Goal: Information Seeking & Learning: Learn about a topic

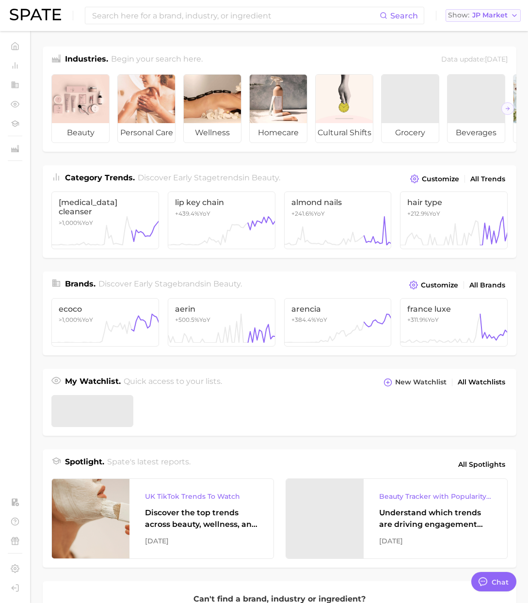
drag, startPoint x: 490, startPoint y: 15, endPoint x: 480, endPoint y: 19, distance: 10.8
click at [490, 15] on span "JP Market" at bounding box center [489, 15] width 35 height 5
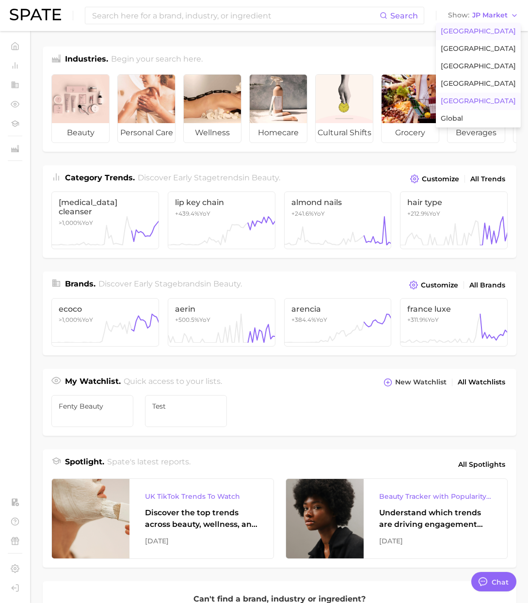
click at [471, 29] on span "[GEOGRAPHIC_DATA]" at bounding box center [478, 31] width 75 height 8
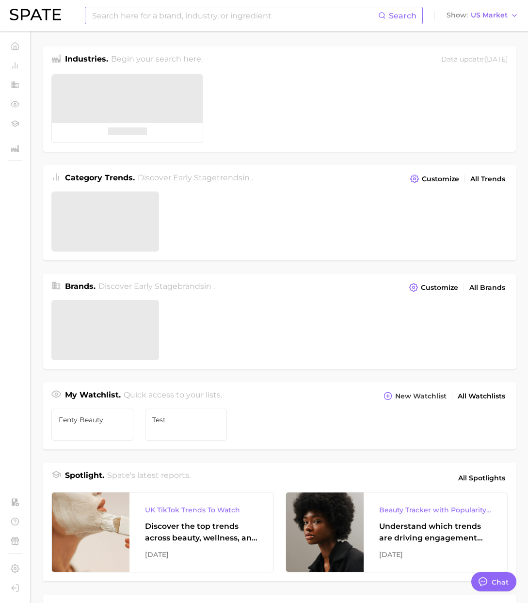
scroll to position [1589, 0]
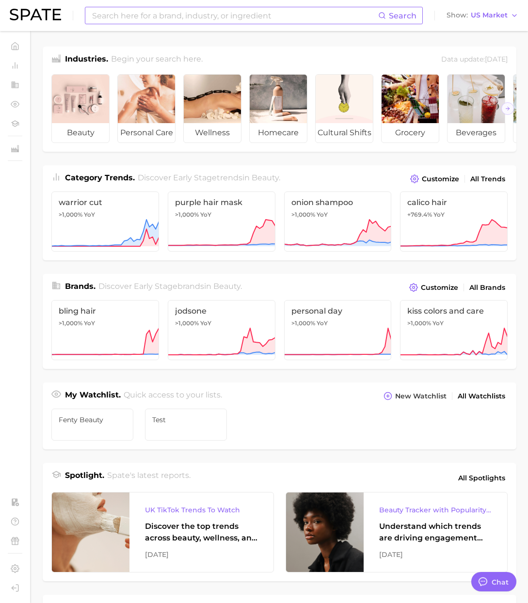
click at [356, 12] on input at bounding box center [234, 15] width 287 height 16
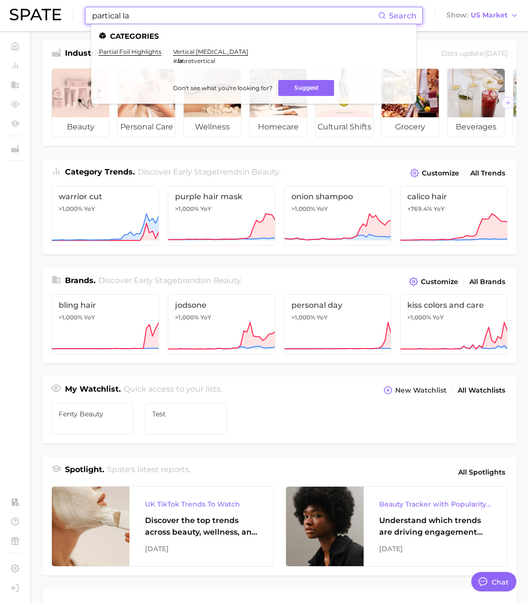
scroll to position [7, 0]
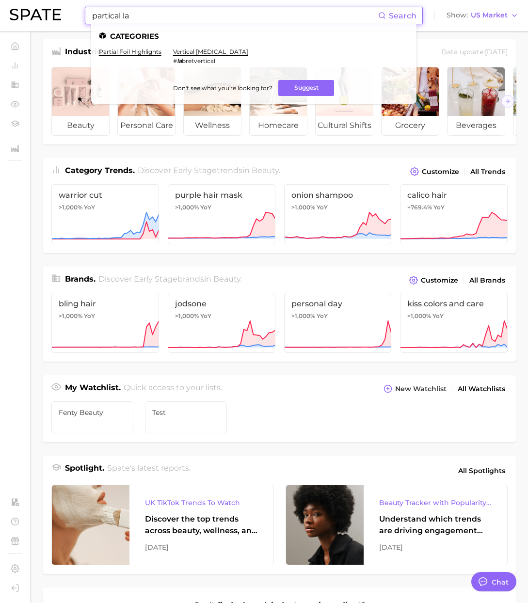
drag, startPoint x: 134, startPoint y: 17, endPoint x: 56, endPoint y: 4, distance: 79.1
click at [56, 4] on div "partical la Search Categories partial foil highlights vertical lip piercing # l…" at bounding box center [264, 15] width 509 height 31
paste input "Partial eyelash"
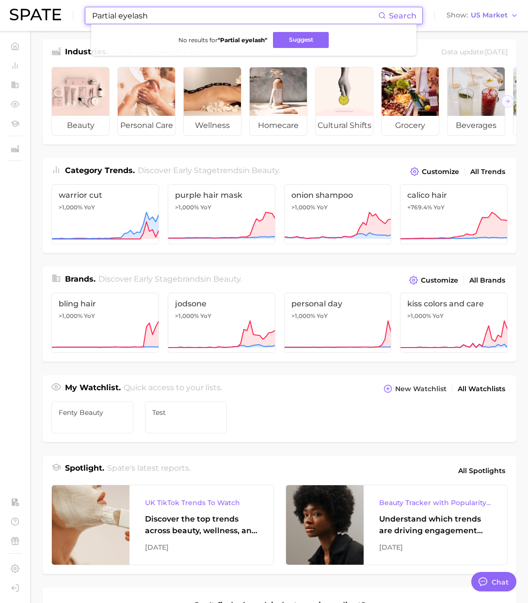
click at [132, 16] on input "Partial eyelash" at bounding box center [234, 15] width 287 height 16
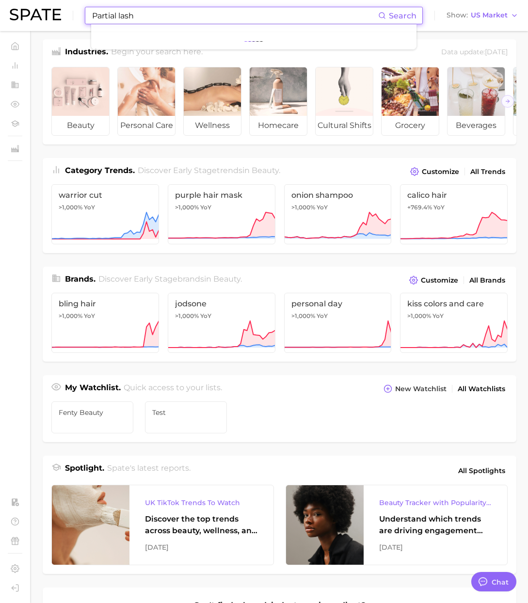
type input "Partial lash"
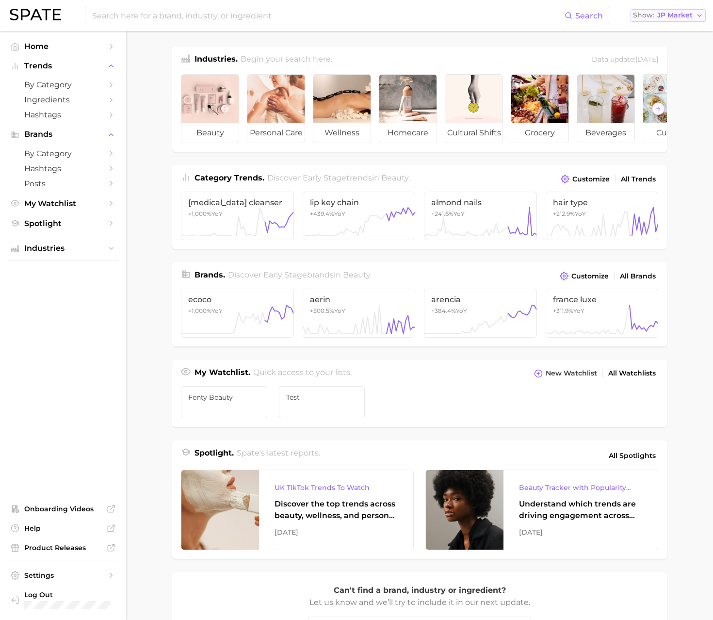
click at [674, 15] on span "JP Market" at bounding box center [674, 15] width 35 height 5
click at [667, 30] on span "[GEOGRAPHIC_DATA]" at bounding box center [662, 31] width 75 height 8
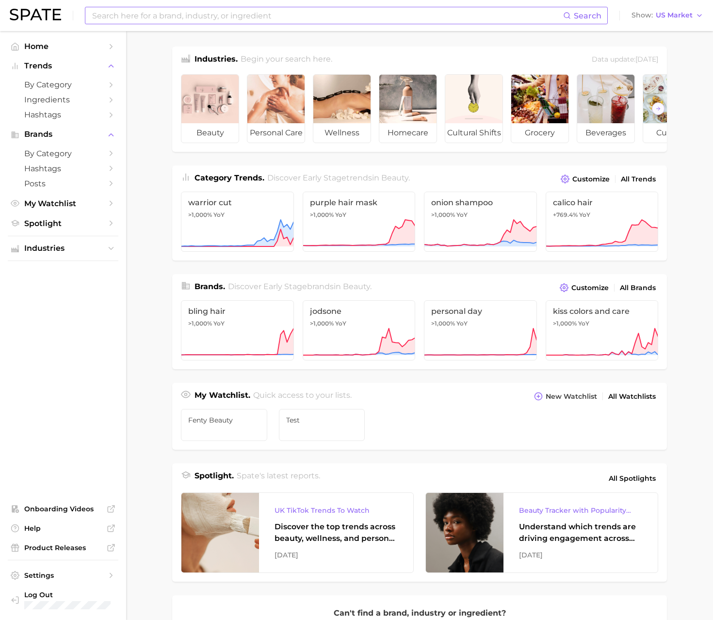
click at [486, 20] on input at bounding box center [327, 15] width 472 height 16
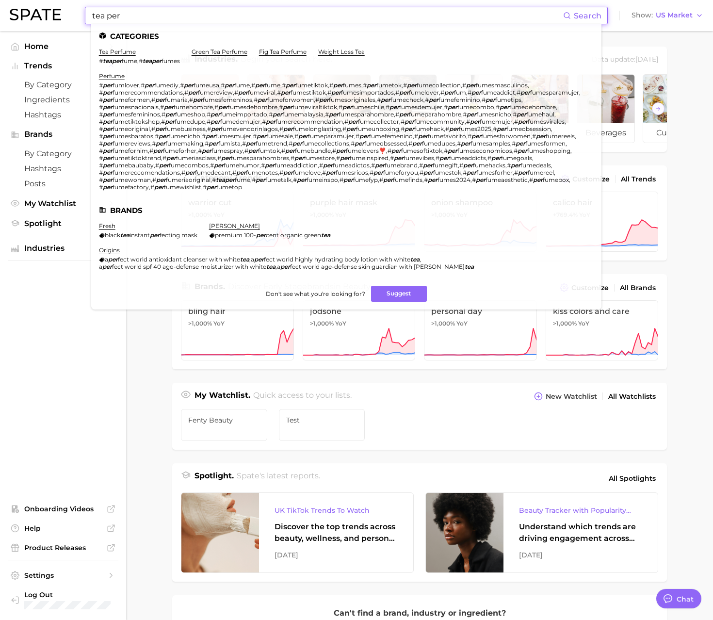
type input "tea per"
click at [123, 58] on span "fume" at bounding box center [130, 60] width 16 height 7
click at [124, 52] on link "tea perfume" at bounding box center [117, 51] width 37 height 7
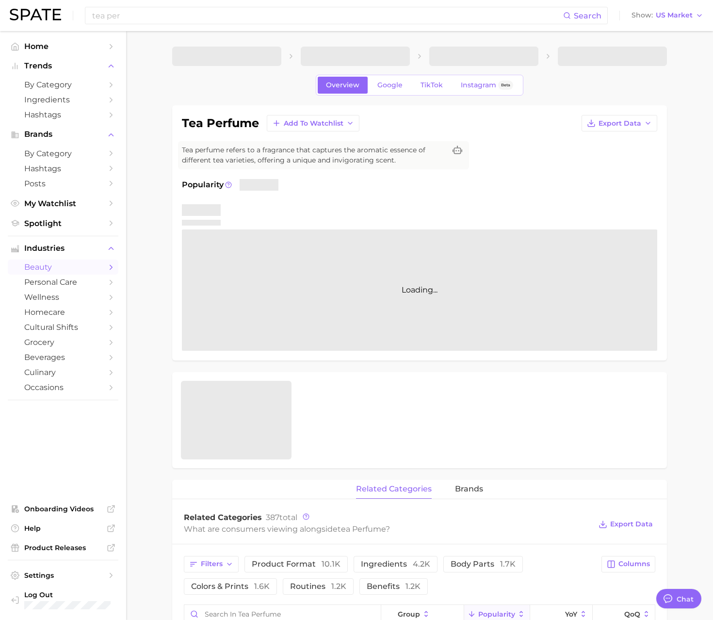
type textarea "x"
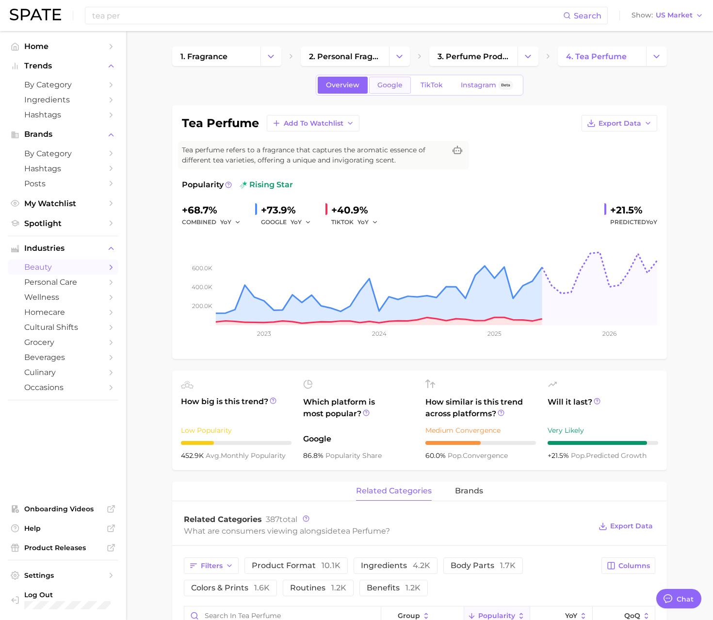
click at [386, 88] on span "Google" at bounding box center [389, 85] width 25 height 8
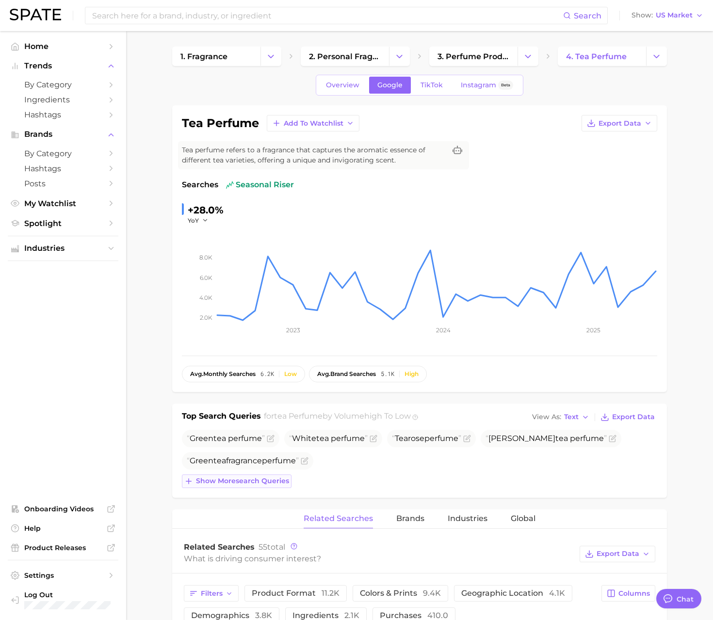
click at [273, 482] on span "Show more search queries" at bounding box center [242, 481] width 93 height 8
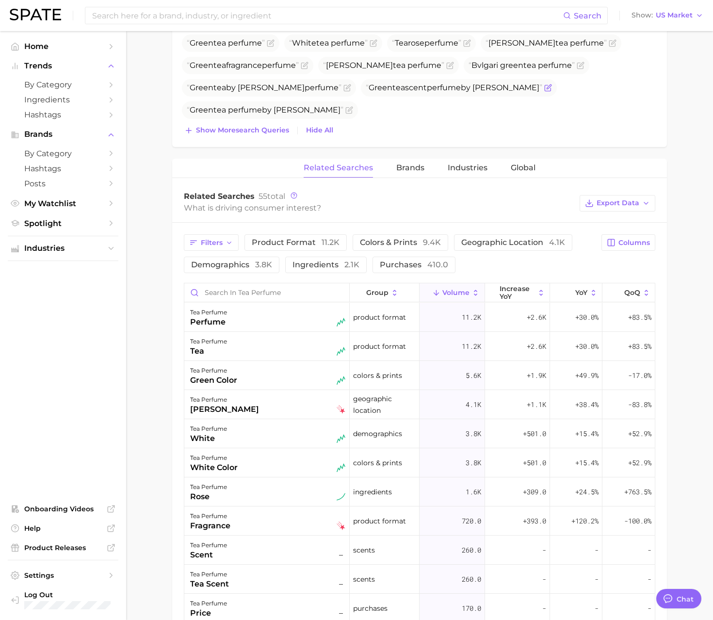
scroll to position [5, 0]
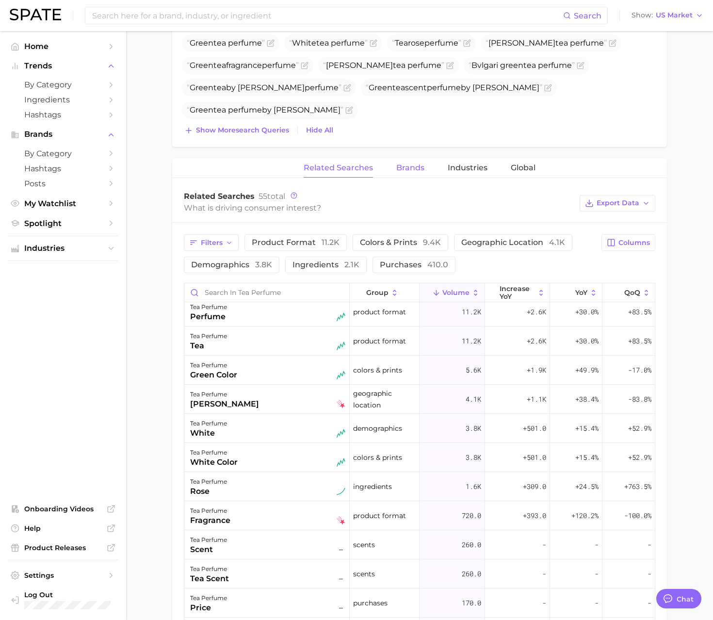
click at [407, 167] on span "Brands" at bounding box center [410, 167] width 28 height 9
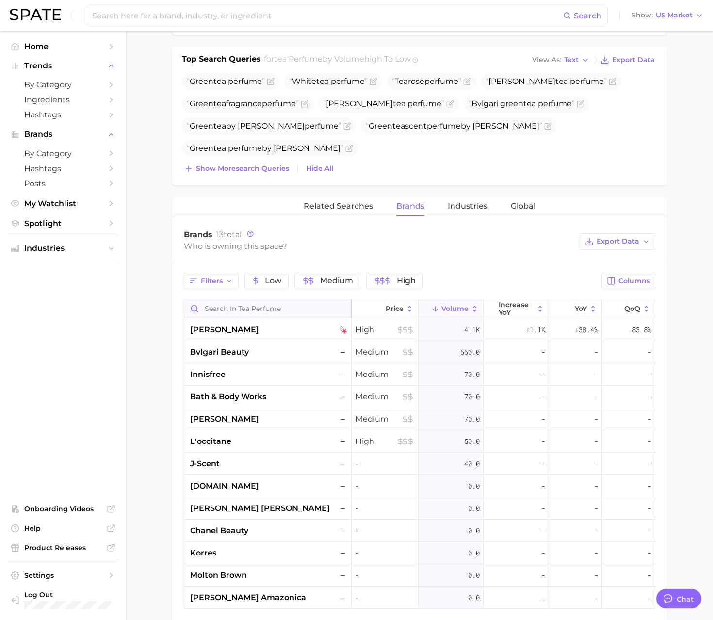
scroll to position [359, 0]
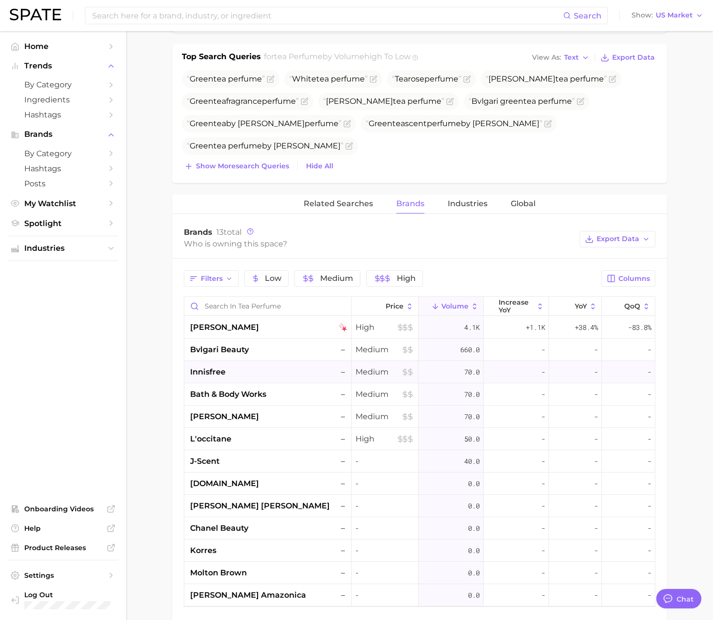
click at [241, 372] on div "innisfree –" at bounding box center [268, 372] width 157 height 12
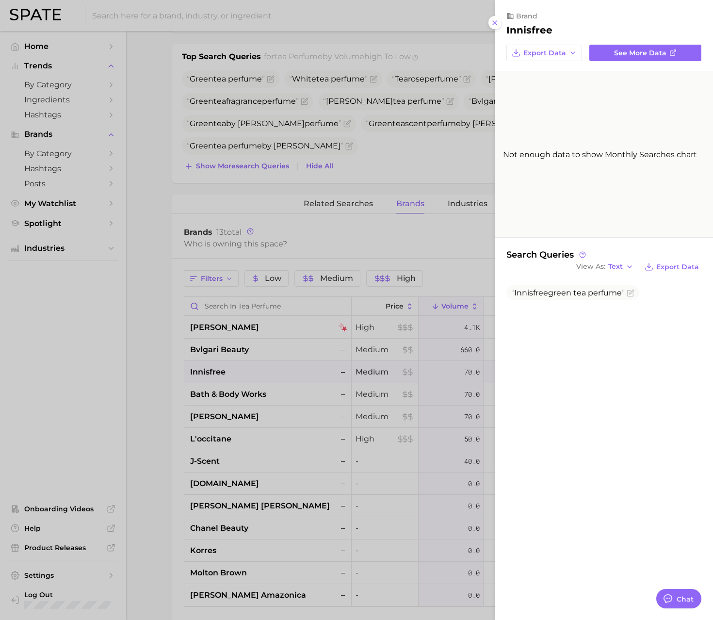
drag, startPoint x: 253, startPoint y: 340, endPoint x: 257, endPoint y: 326, distance: 14.1
click at [254, 337] on div at bounding box center [356, 310] width 713 height 620
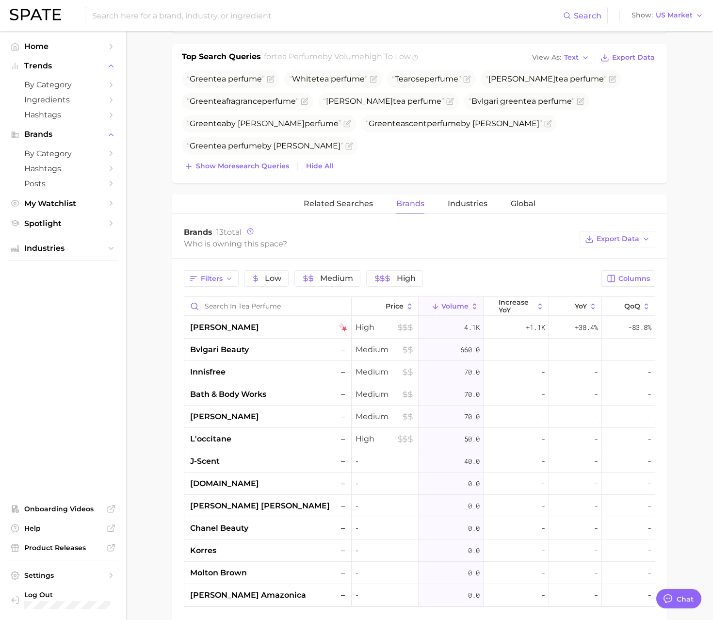
click at [257, 326] on div "[PERSON_NAME]" at bounding box center [268, 327] width 157 height 12
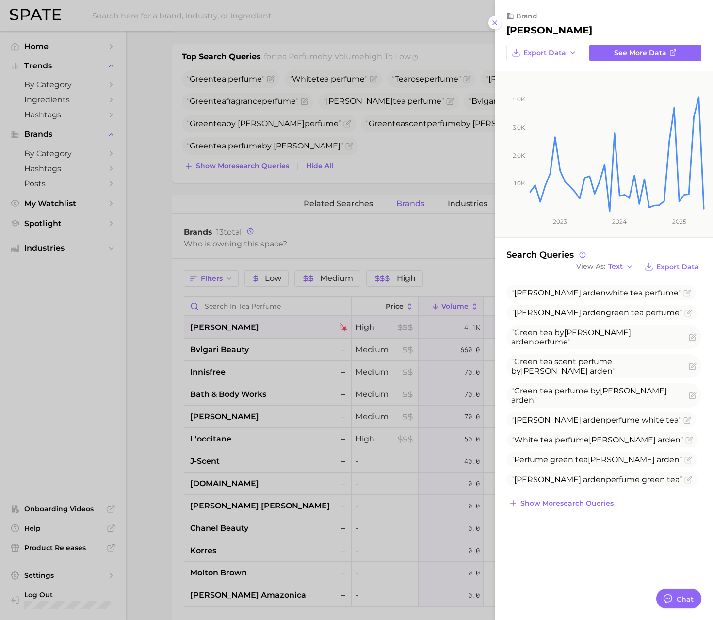
click at [373, 253] on div at bounding box center [356, 310] width 713 height 620
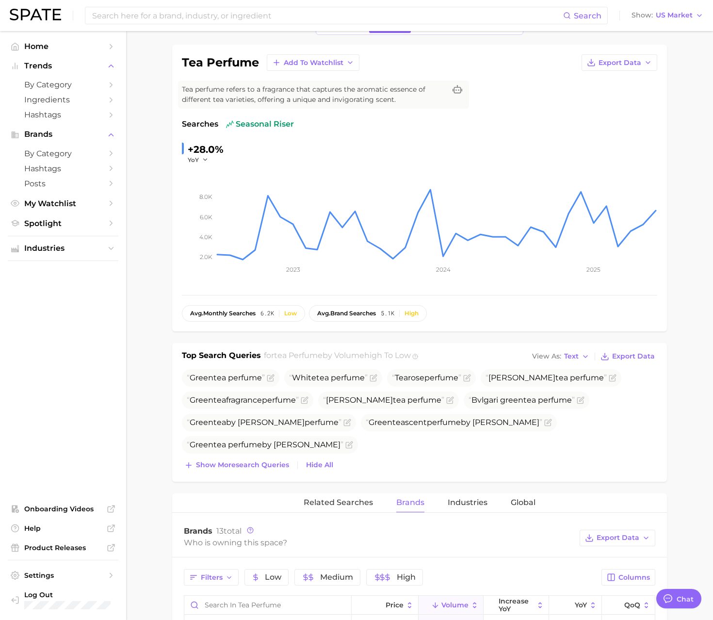
scroll to position [0, 0]
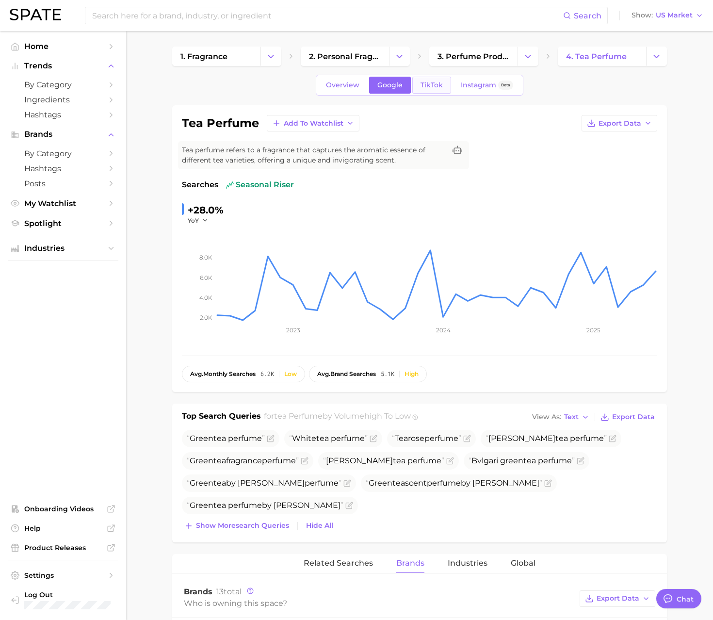
click at [434, 88] on span "TikTok" at bounding box center [431, 85] width 22 height 8
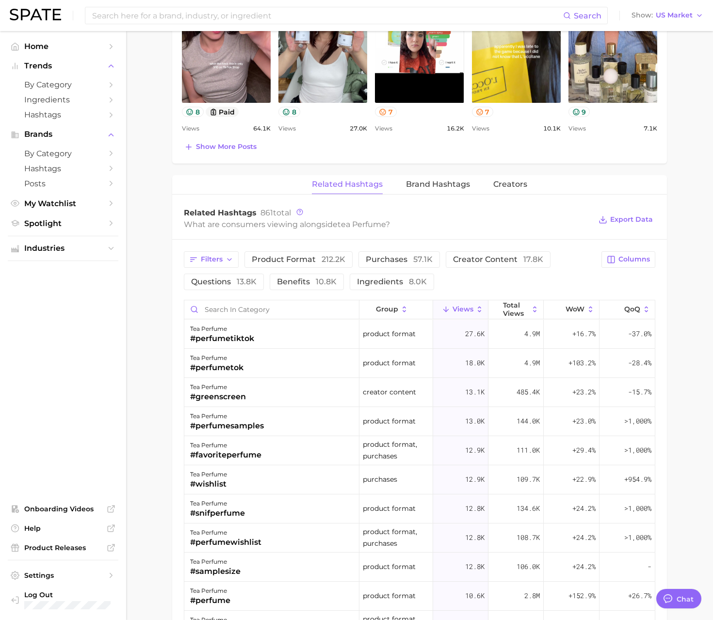
scroll to position [624, 0]
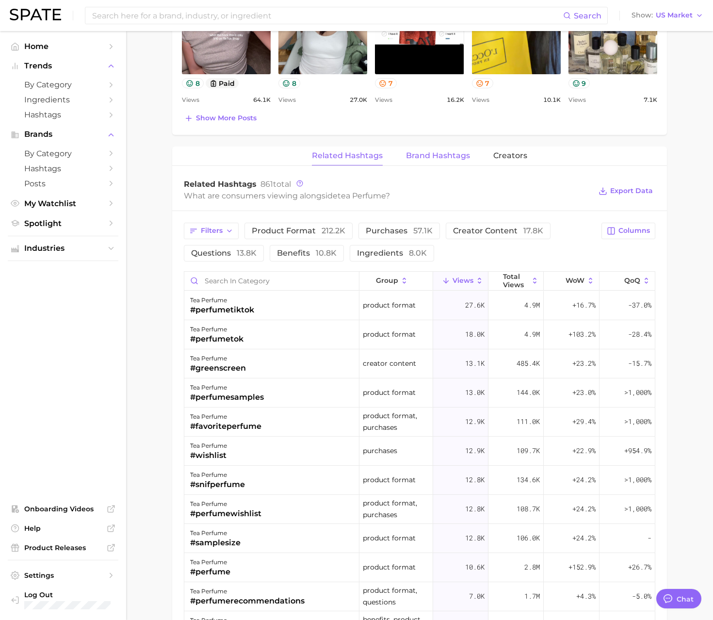
click at [456, 161] on button "Brand Hashtags" at bounding box center [438, 155] width 64 height 19
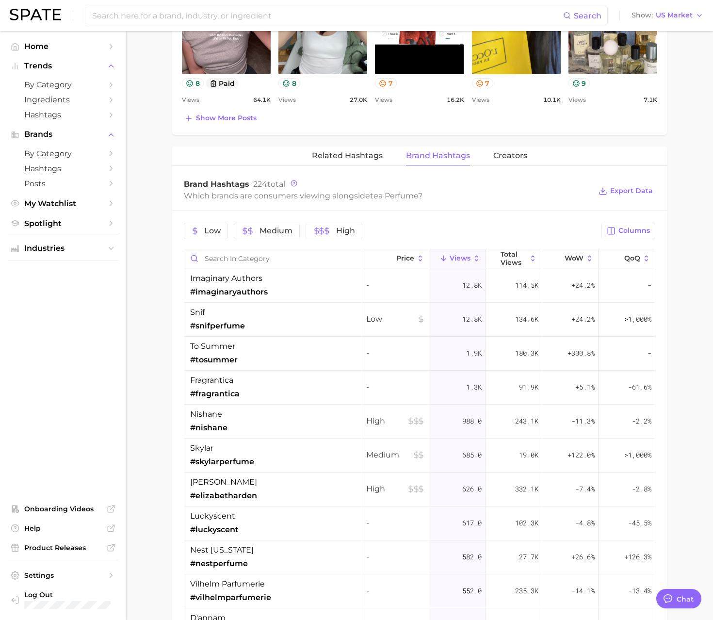
click at [168, 216] on main "1. fragrance 2. personal fragrance 3. perfume products 4. tea perfume Overview …" at bounding box center [419, 167] width 587 height 1521
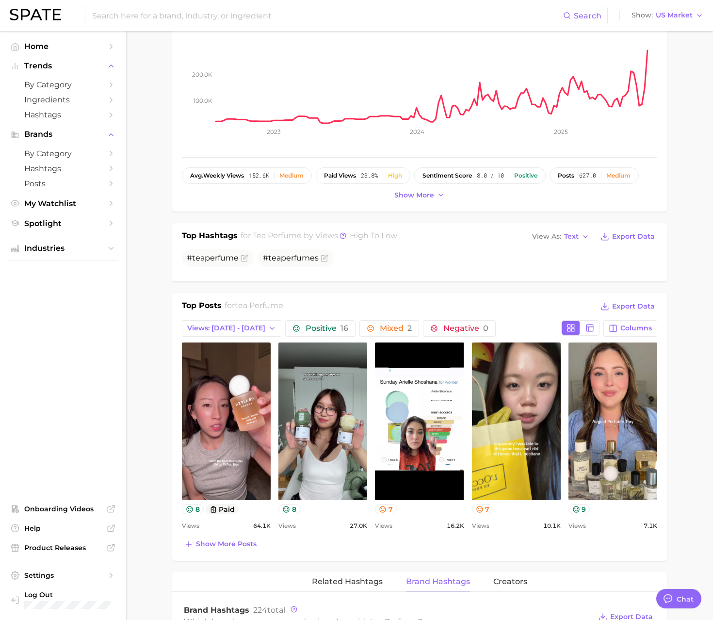
scroll to position [0, 0]
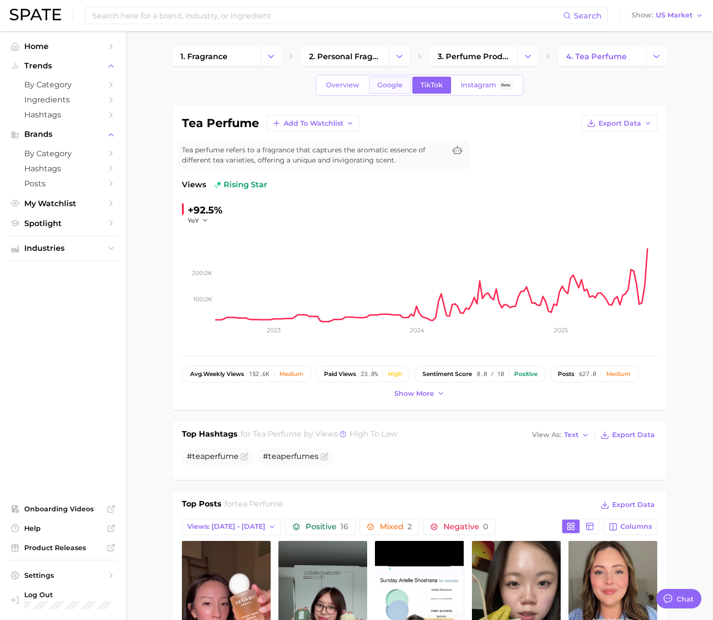
click at [378, 84] on span "Google" at bounding box center [389, 85] width 25 height 8
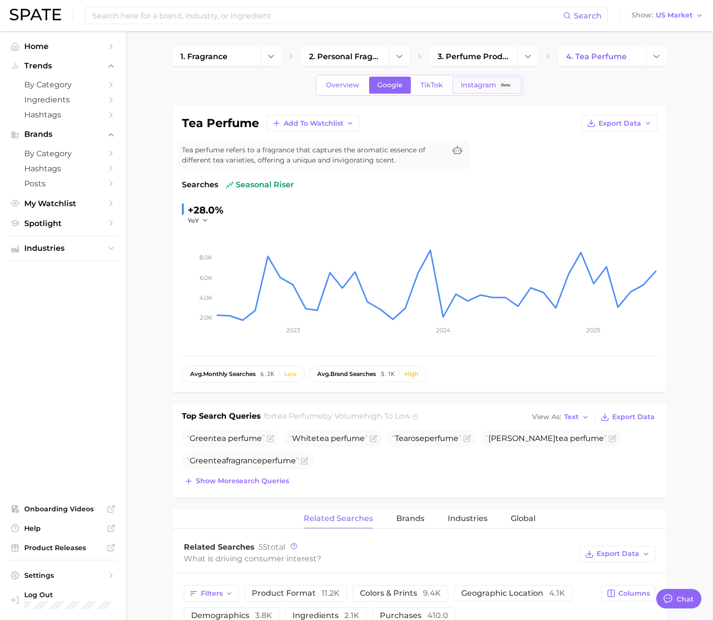
click at [467, 84] on span "Instagram" at bounding box center [478, 85] width 35 height 8
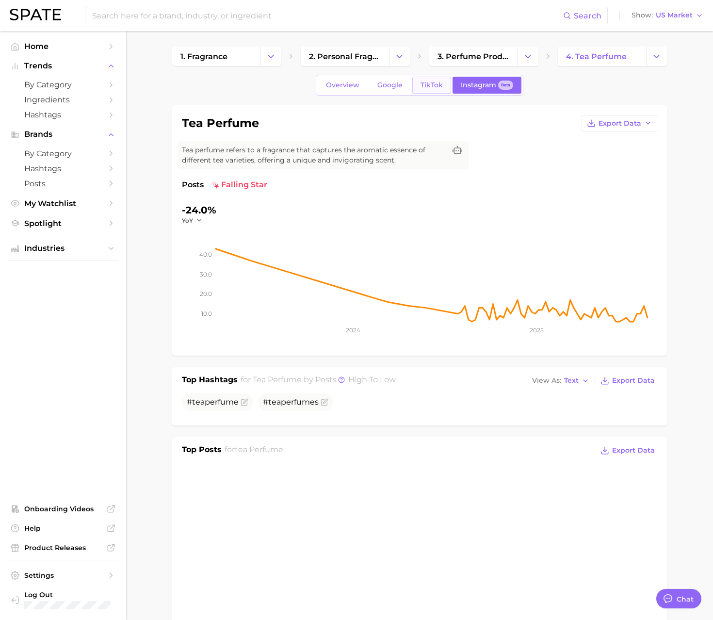
click at [434, 86] on span "TikTok" at bounding box center [431, 85] width 22 height 8
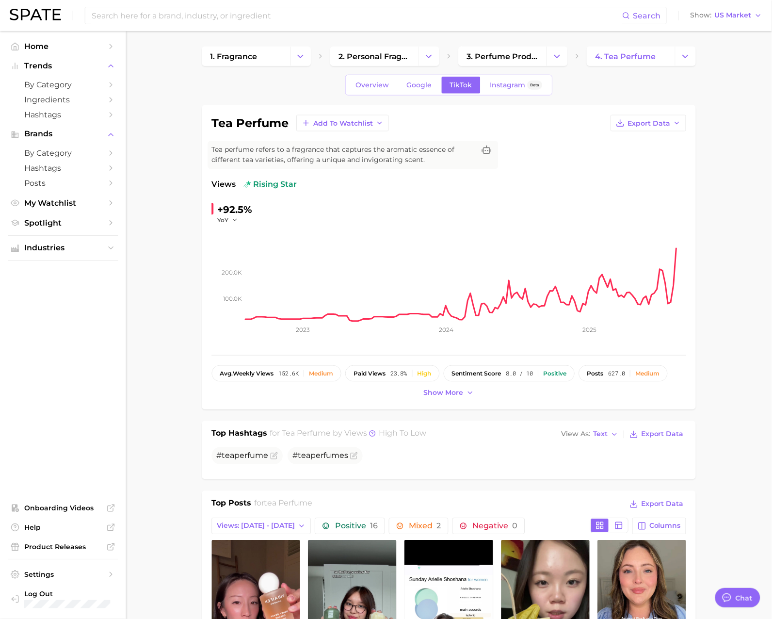
type textarea "x"
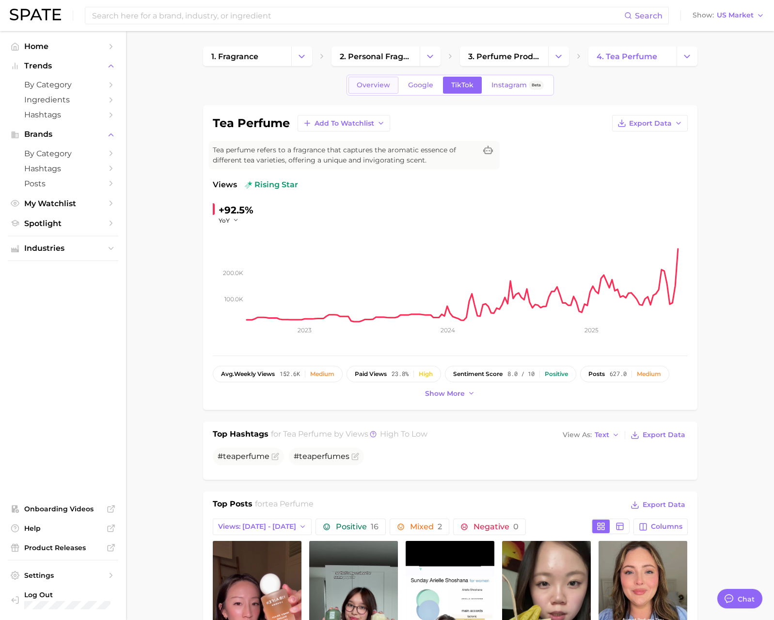
click at [369, 84] on span "Overview" at bounding box center [373, 85] width 33 height 8
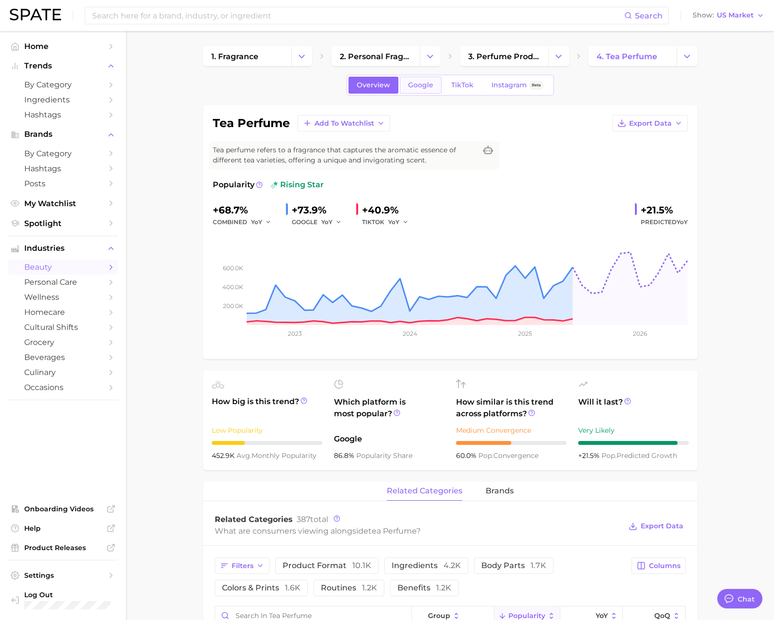
click at [417, 86] on span "Google" at bounding box center [420, 85] width 25 height 8
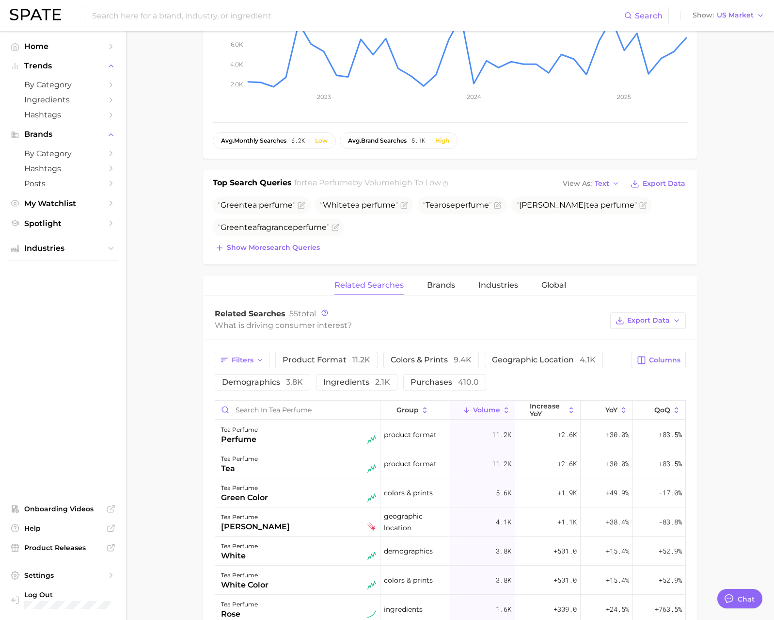
scroll to position [276, 0]
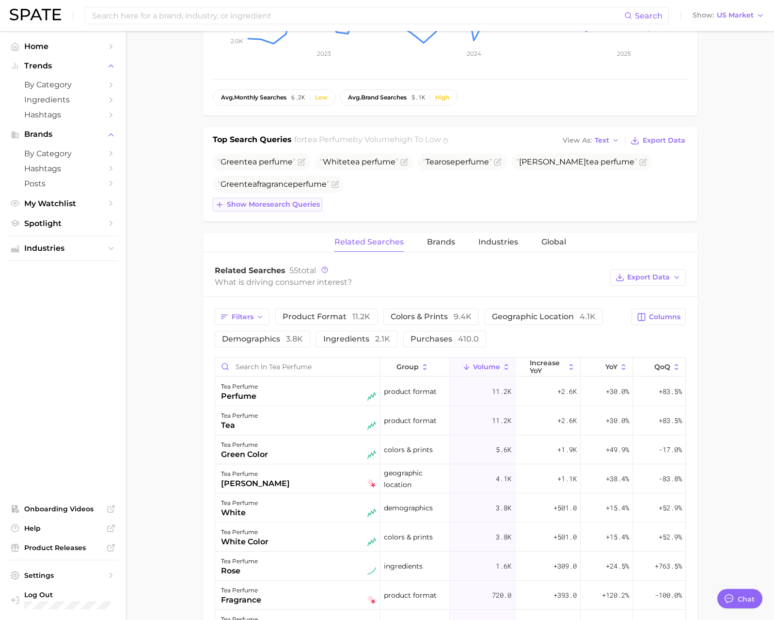
click at [278, 202] on span "Show more search queries" at bounding box center [273, 204] width 93 height 8
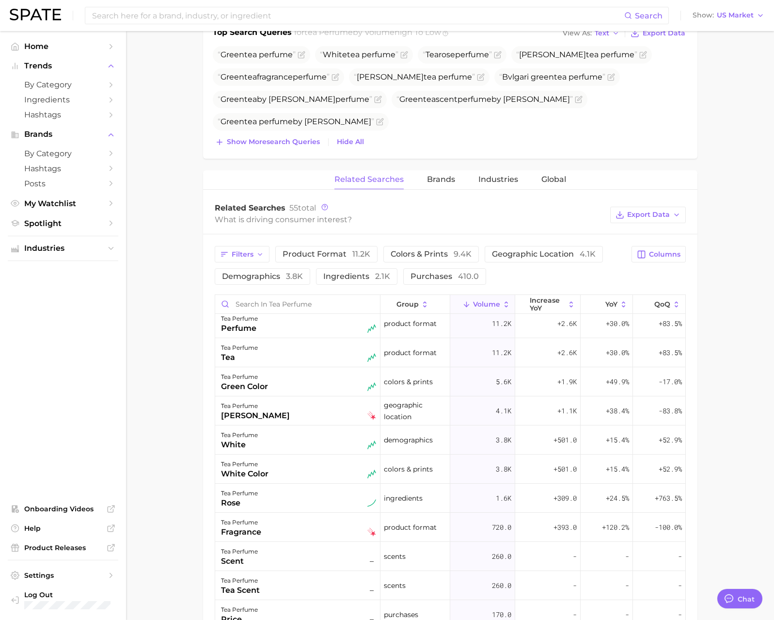
scroll to position [7, 0]
click at [448, 176] on span "Brands" at bounding box center [441, 179] width 28 height 9
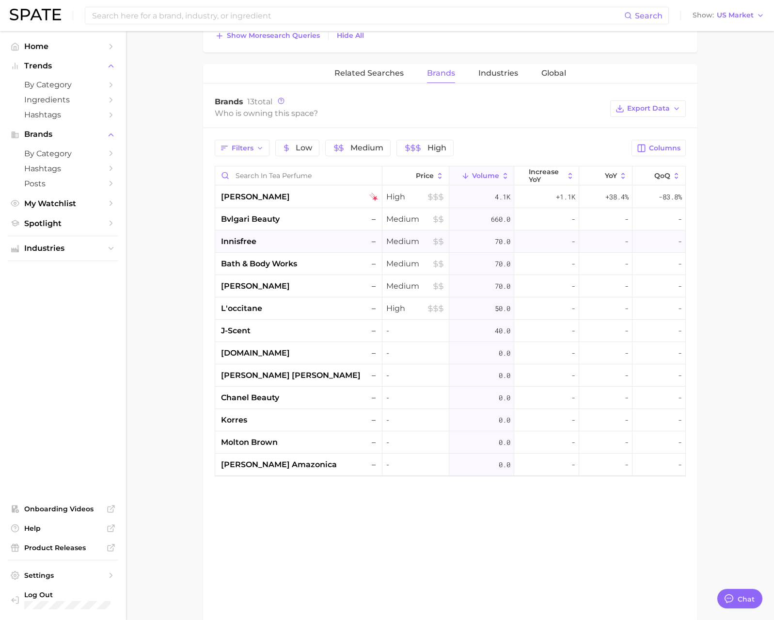
scroll to position [501, 0]
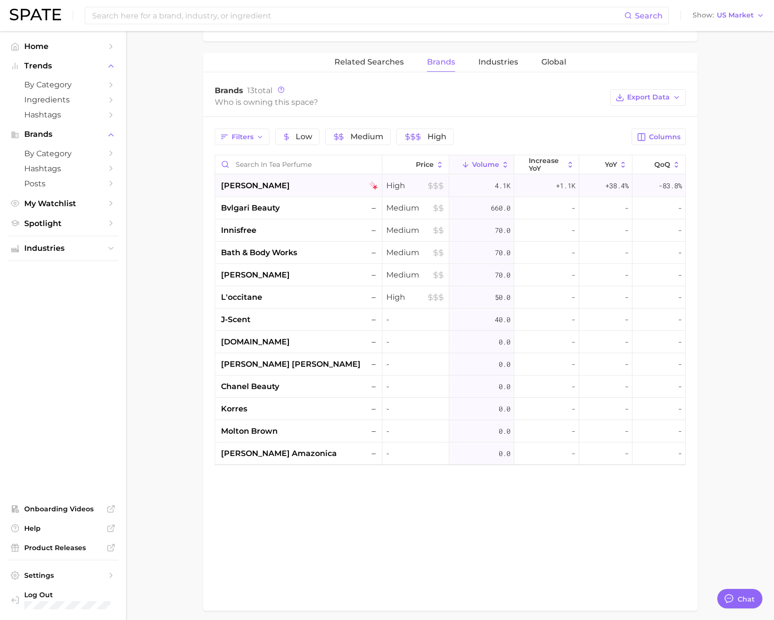
click at [274, 183] on span "[PERSON_NAME]" at bounding box center [255, 186] width 69 height 12
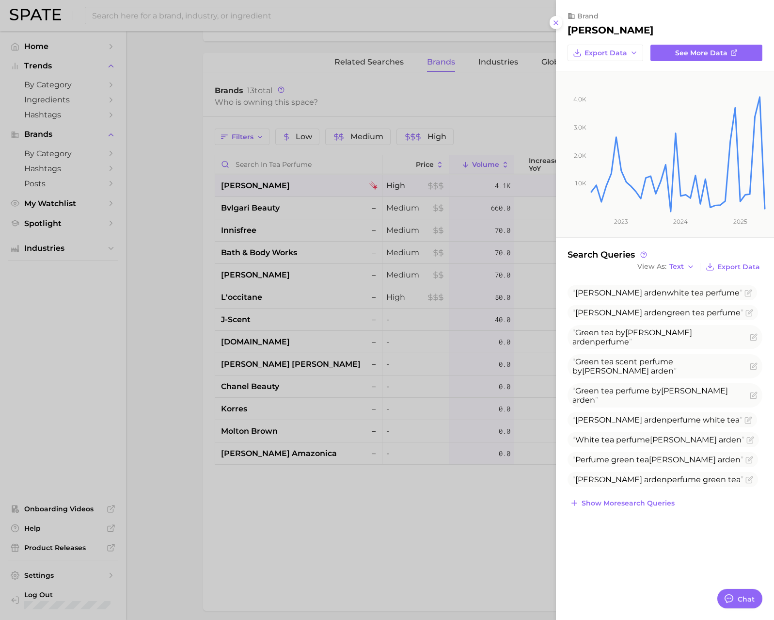
drag, startPoint x: 279, startPoint y: 212, endPoint x: 286, endPoint y: 210, distance: 6.9
click at [279, 212] on div at bounding box center [387, 310] width 774 height 620
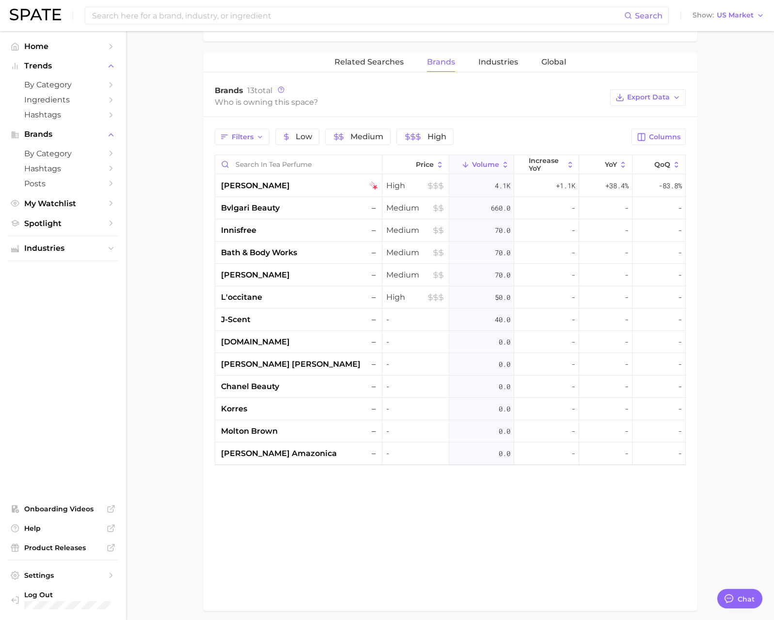
click at [287, 210] on div "bvlgari beauty –" at bounding box center [299, 208] width 157 height 12
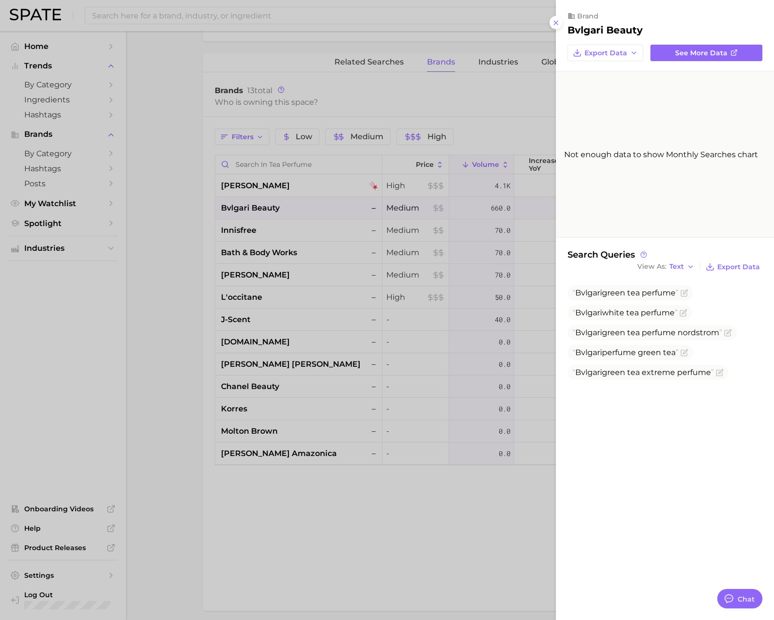
drag, startPoint x: 258, startPoint y: 242, endPoint x: 275, endPoint y: 234, distance: 18.9
click at [259, 242] on div at bounding box center [387, 310] width 774 height 620
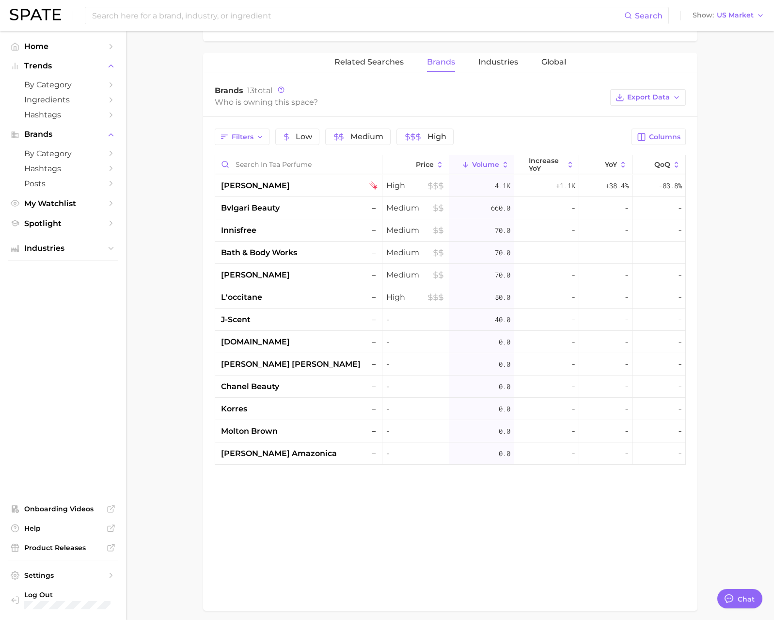
click at [277, 233] on div "innisfree –" at bounding box center [299, 230] width 157 height 12
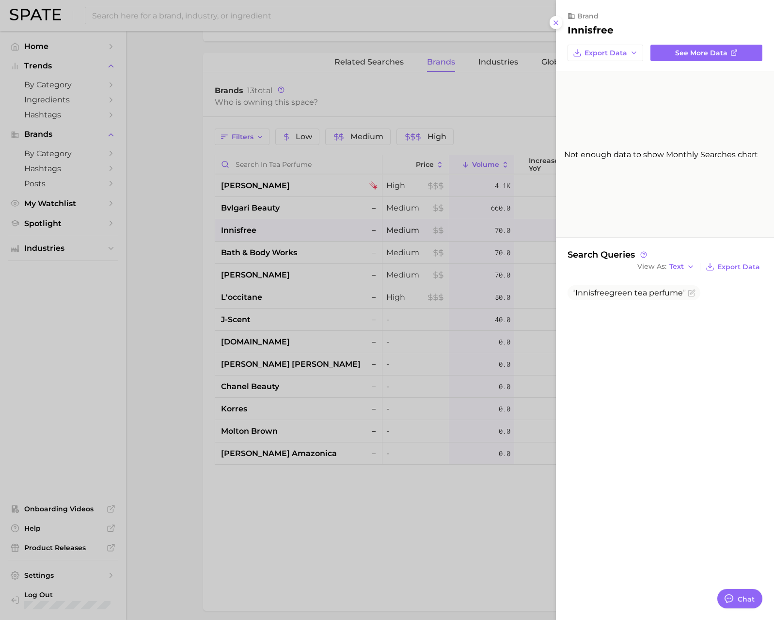
click at [310, 256] on div at bounding box center [387, 310] width 774 height 620
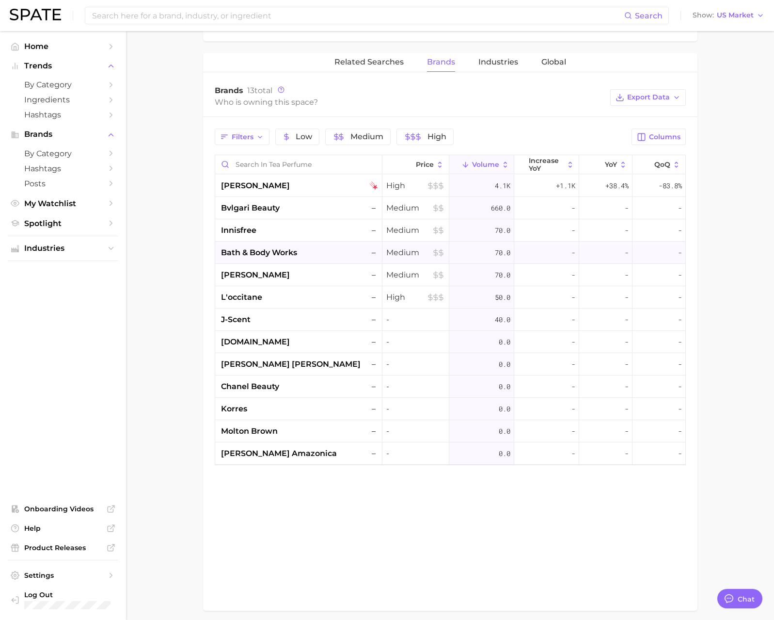
click at [305, 256] on div "bath & body works –" at bounding box center [299, 253] width 157 height 12
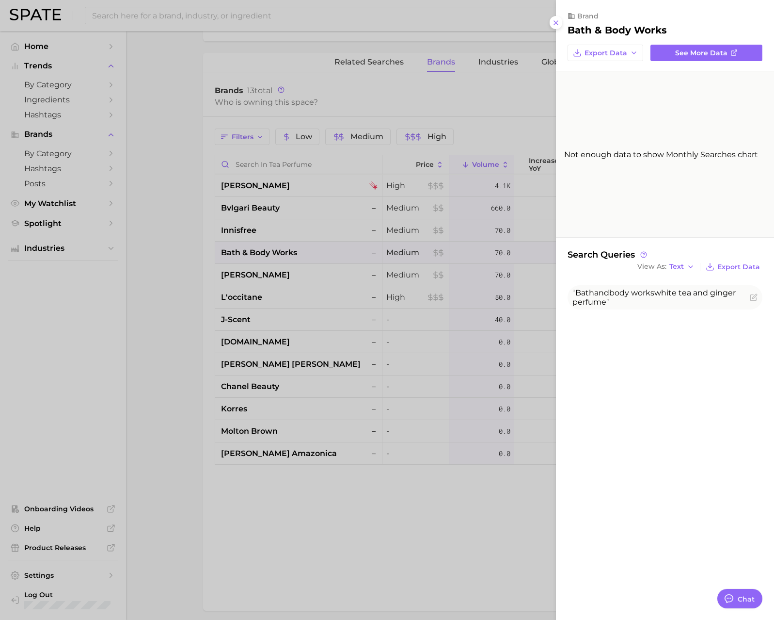
click at [654, 334] on div "brand bath & body works Export Data See more data Not enough data to show Month…" at bounding box center [665, 310] width 218 height 620
drag, startPoint x: 177, startPoint y: 288, endPoint x: 178, endPoint y: 301, distance: 13.1
click at [177, 288] on div at bounding box center [387, 310] width 774 height 620
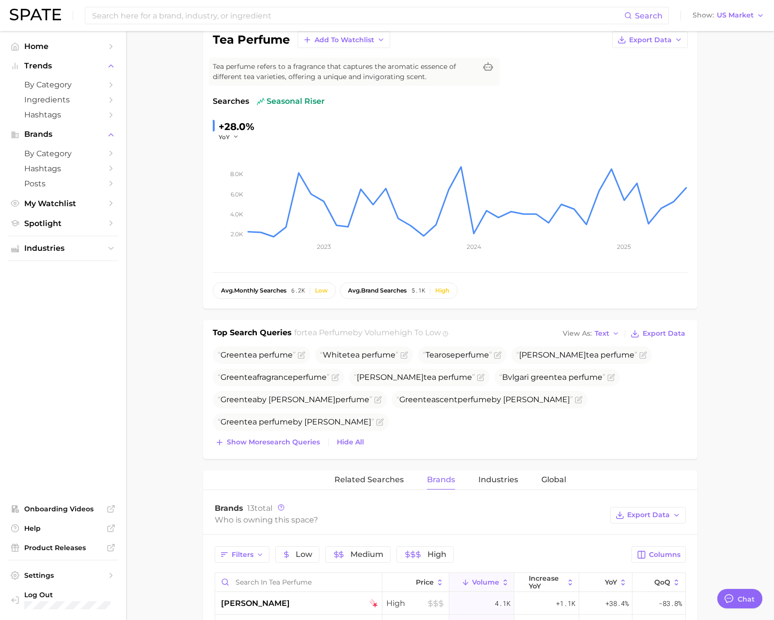
scroll to position [0, 0]
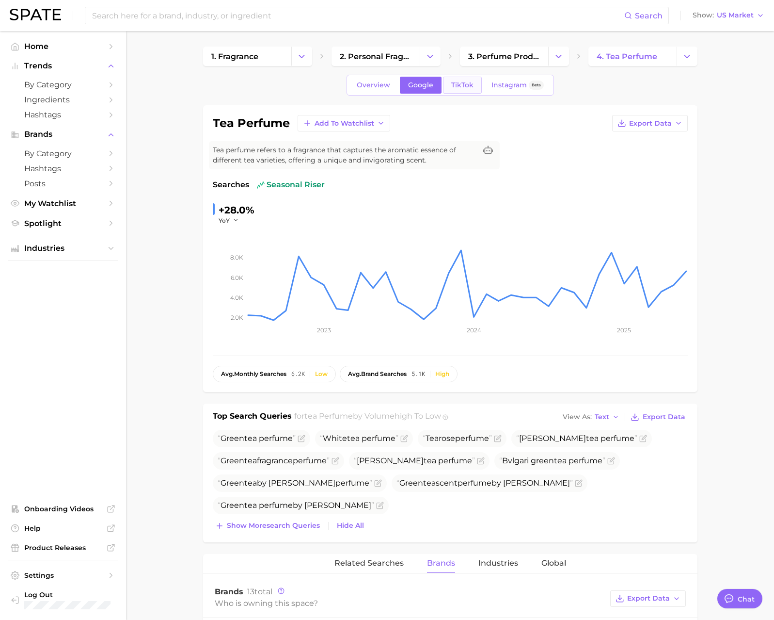
click at [465, 83] on span "TikTok" at bounding box center [462, 85] width 22 height 8
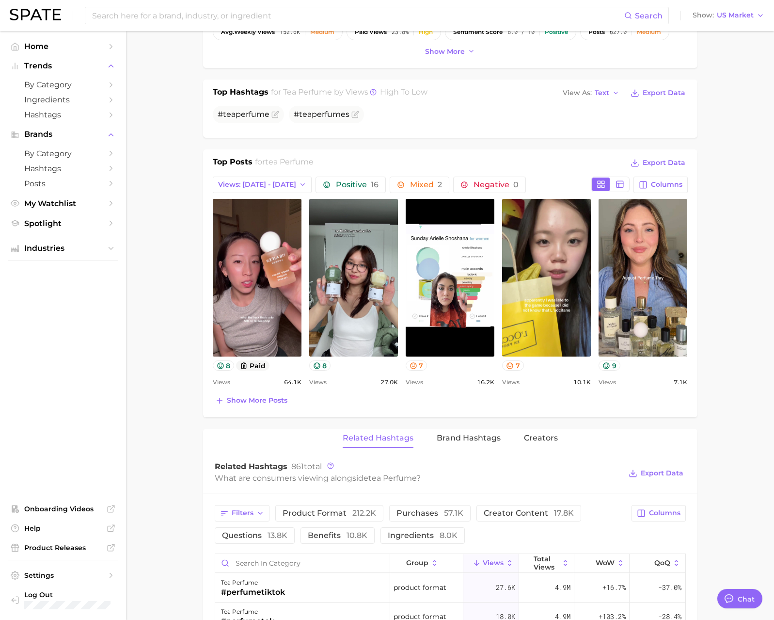
scroll to position [344, 0]
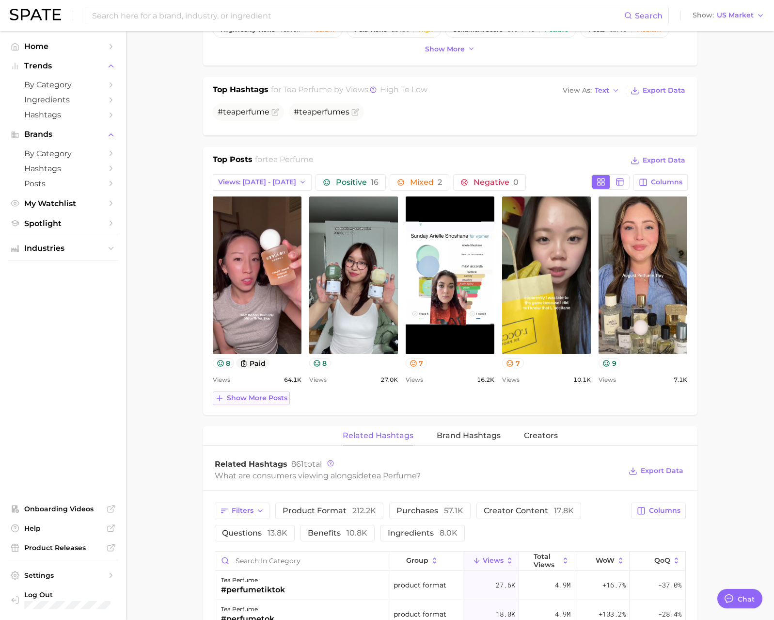
drag, startPoint x: 253, startPoint y: 398, endPoint x: 261, endPoint y: 404, distance: 10.7
click at [254, 398] on span "Show more posts" at bounding box center [257, 398] width 61 height 8
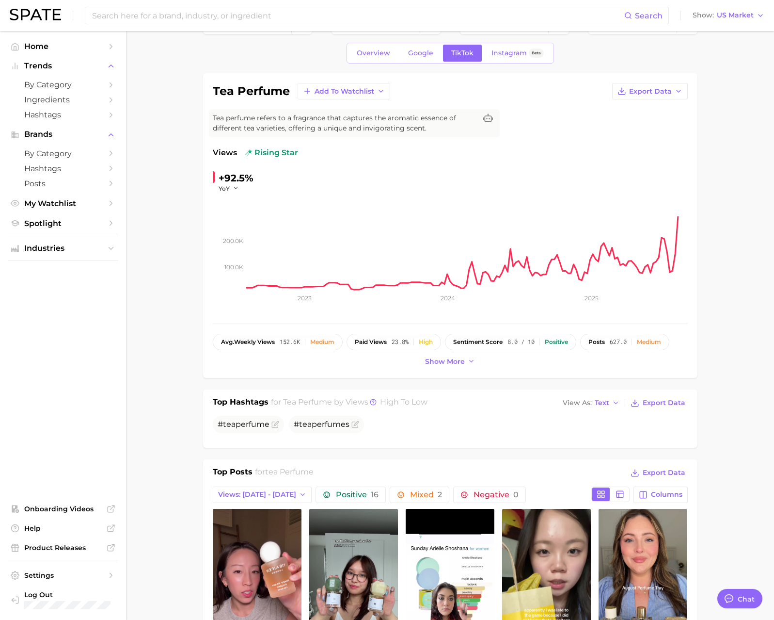
scroll to position [0, 0]
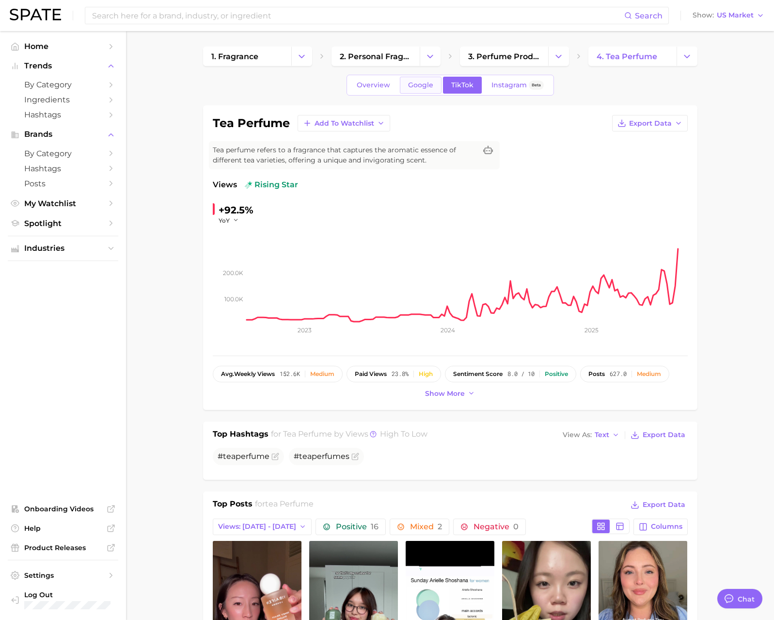
click at [415, 90] on link "Google" at bounding box center [421, 85] width 42 height 17
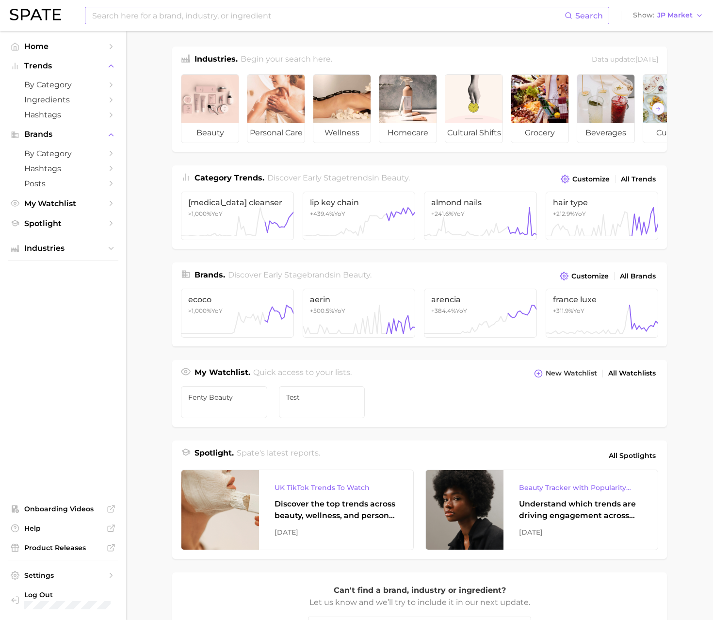
drag, startPoint x: 364, startPoint y: 25, endPoint x: 366, endPoint y: 20, distance: 5.5
click at [365, 24] on div "Search Show JP Market" at bounding box center [356, 15] width 693 height 31
click at [366, 17] on input at bounding box center [327, 15] width 473 height 16
paste input "[DOMAIN_NAME]"
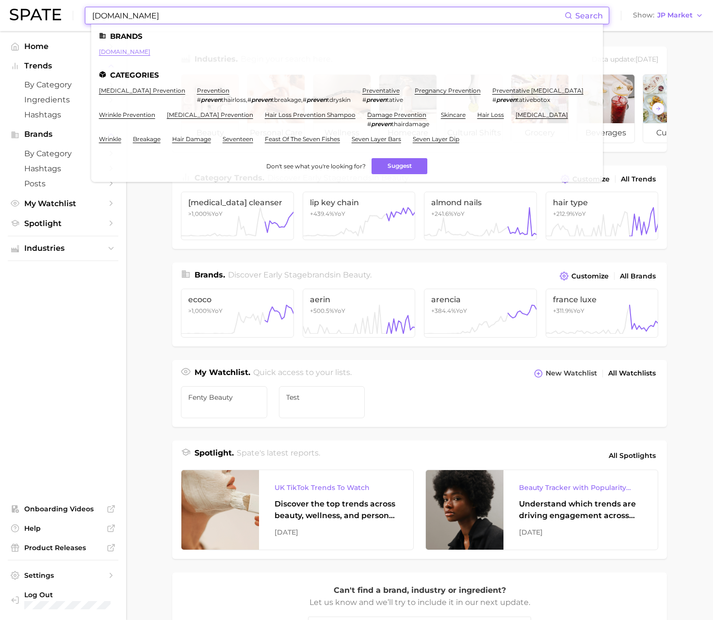
type input "[DOMAIN_NAME]"
click at [111, 51] on link "[DOMAIN_NAME]" at bounding box center [124, 51] width 51 height 7
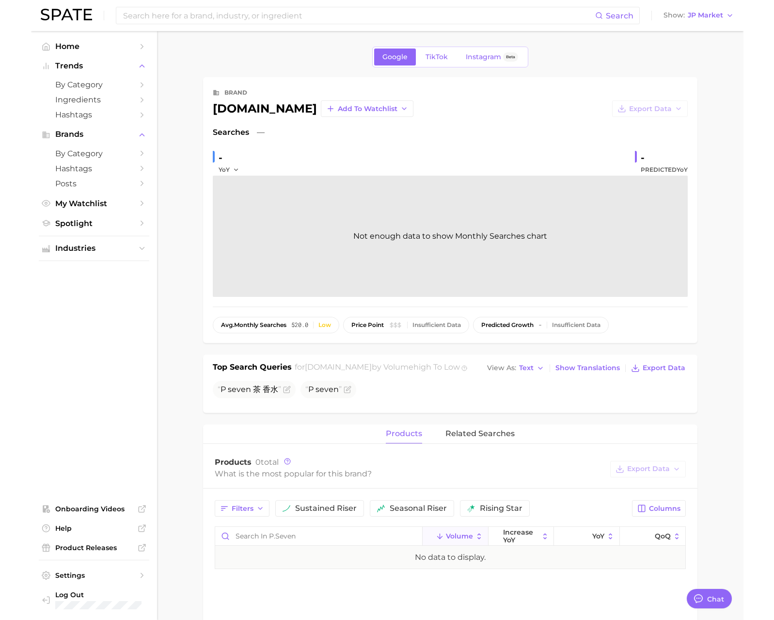
scroll to position [1589, 0]
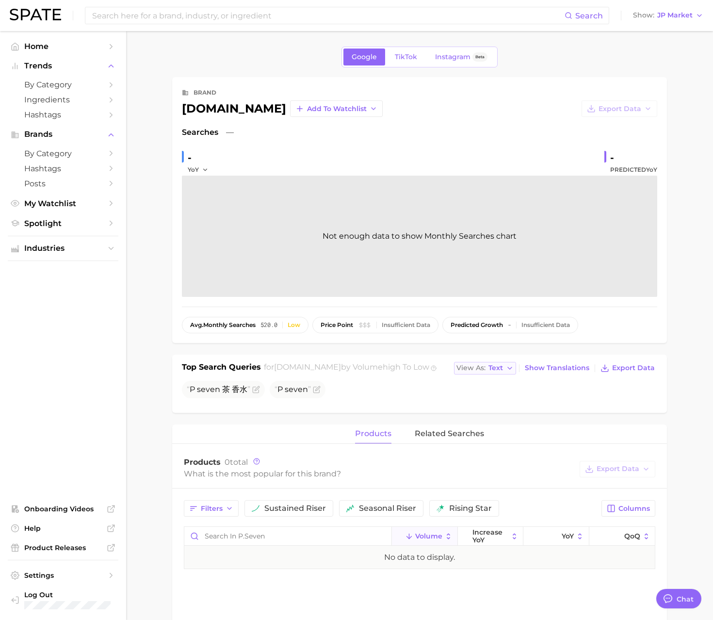
click at [495, 367] on span "Text" at bounding box center [495, 367] width 15 height 5
click at [496, 400] on button "Table" at bounding box center [507, 401] width 107 height 17
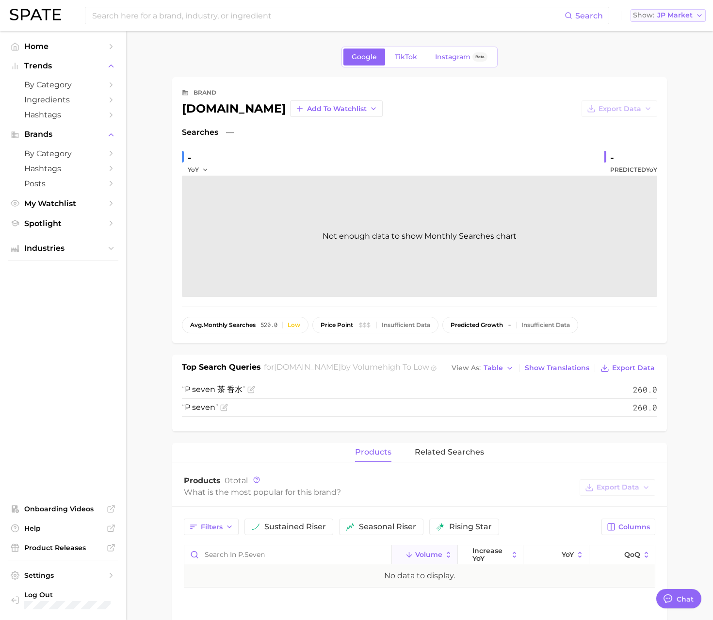
click at [667, 13] on span "JP Market" at bounding box center [674, 15] width 35 height 5
click at [662, 30] on span "[GEOGRAPHIC_DATA]" at bounding box center [662, 31] width 75 height 8
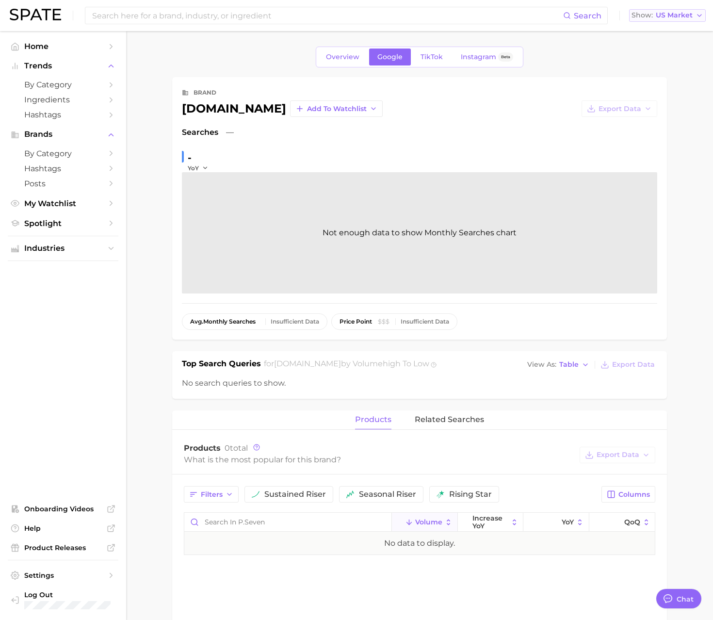
click at [675, 13] on span "US Market" at bounding box center [673, 15] width 37 height 5
click at [654, 47] on span "[GEOGRAPHIC_DATA]" at bounding box center [662, 49] width 75 height 8
click at [668, 16] on span "GB Market" at bounding box center [673, 15] width 38 height 5
click at [650, 66] on span "[GEOGRAPHIC_DATA]" at bounding box center [662, 66] width 75 height 8
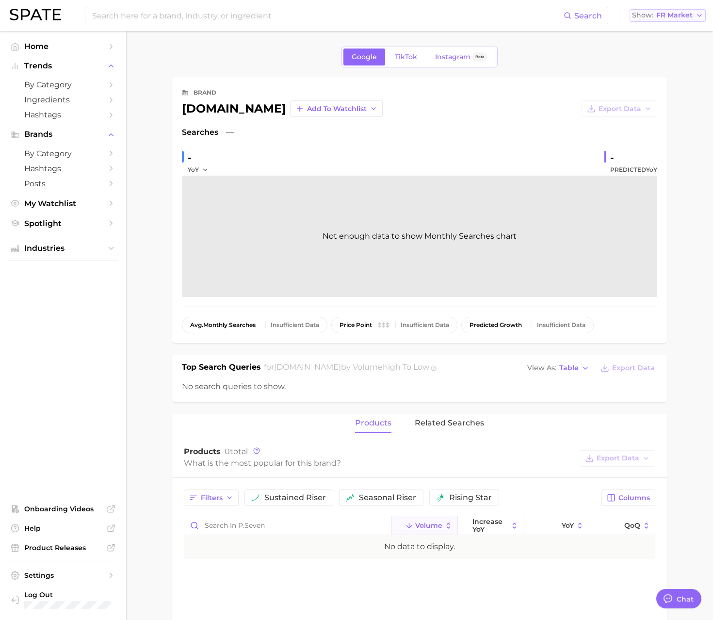
click at [682, 15] on span "FR Market" at bounding box center [674, 15] width 36 height 5
click at [658, 82] on span "[GEOGRAPHIC_DATA]" at bounding box center [662, 84] width 75 height 8
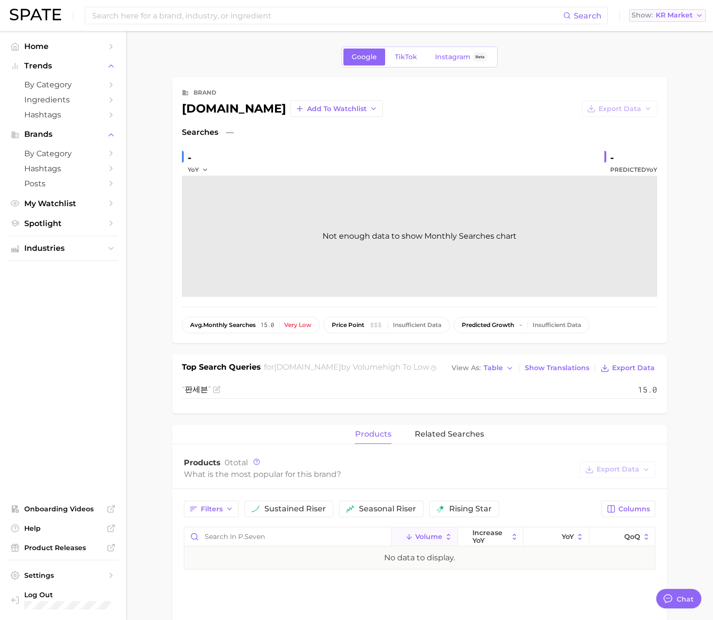
click at [668, 17] on span "KR Market" at bounding box center [673, 15] width 37 height 5
click at [642, 98] on span "[GEOGRAPHIC_DATA]" at bounding box center [662, 101] width 75 height 8
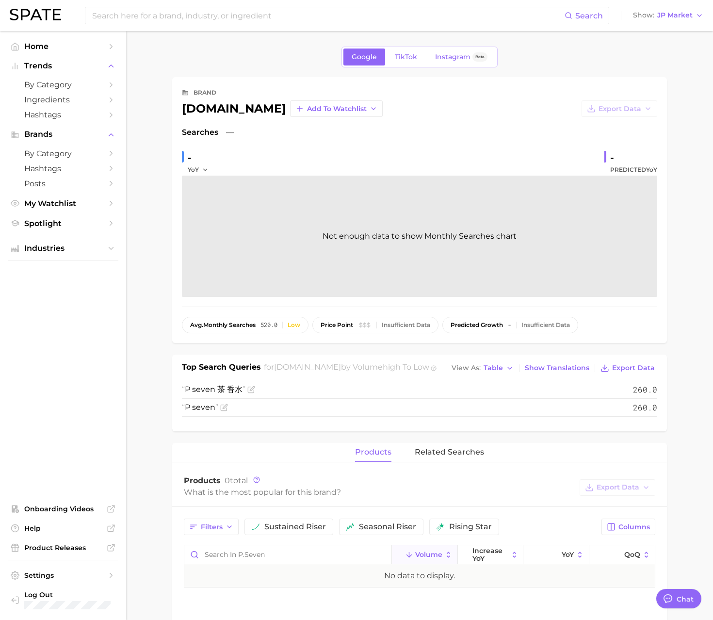
type textarea "x"
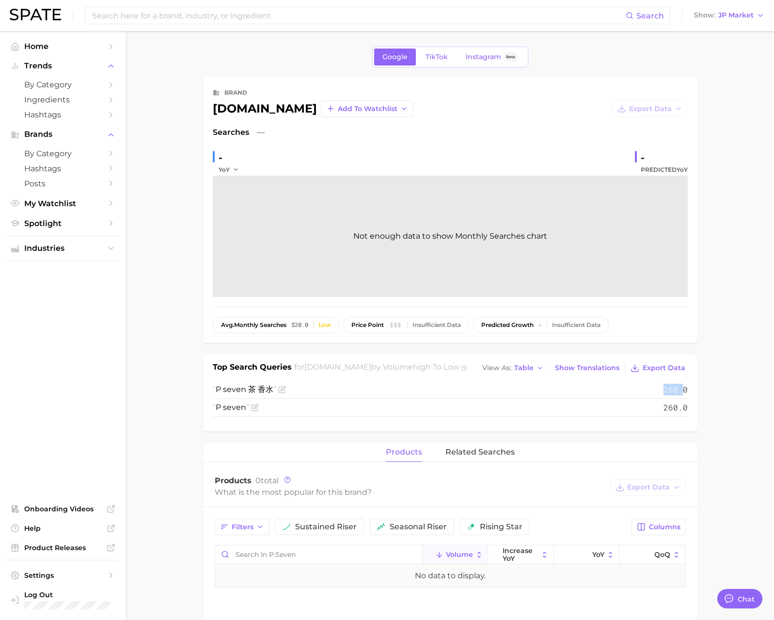
drag, startPoint x: 664, startPoint y: 389, endPoint x: 682, endPoint y: 391, distance: 17.6
click at [682, 390] on span "260.0" at bounding box center [676, 389] width 24 height 12
click at [575, 366] on span "Show Translations" at bounding box center [587, 368] width 64 height 8
click at [712, 16] on span "JP Market" at bounding box center [735, 15] width 35 height 5
click at [712, 29] on span "[GEOGRAPHIC_DATA]" at bounding box center [724, 31] width 75 height 8
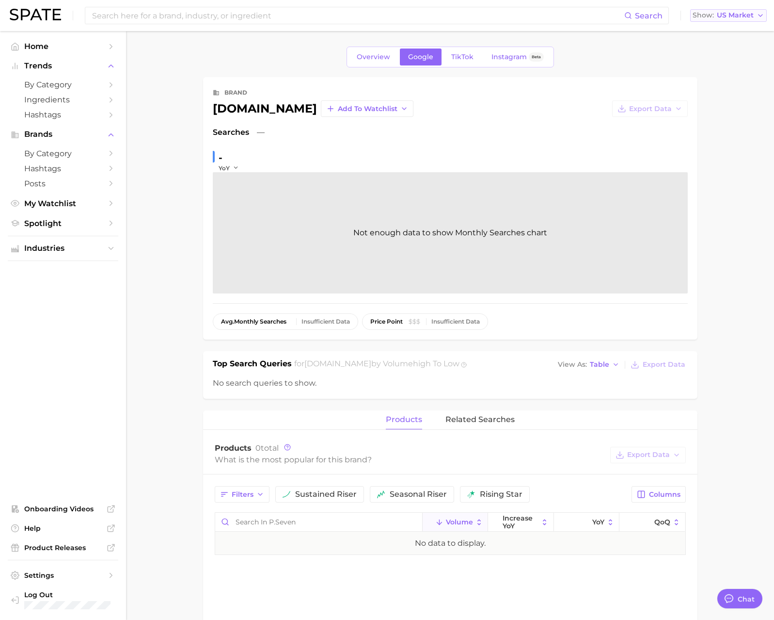
click at [712, 15] on span "US Market" at bounding box center [735, 15] width 37 height 5
click at [712, 49] on span "[GEOGRAPHIC_DATA]" at bounding box center [724, 49] width 75 height 8
click at [712, 18] on span "GB Market" at bounding box center [735, 15] width 38 height 5
click at [712, 66] on span "[GEOGRAPHIC_DATA]" at bounding box center [724, 66] width 75 height 8
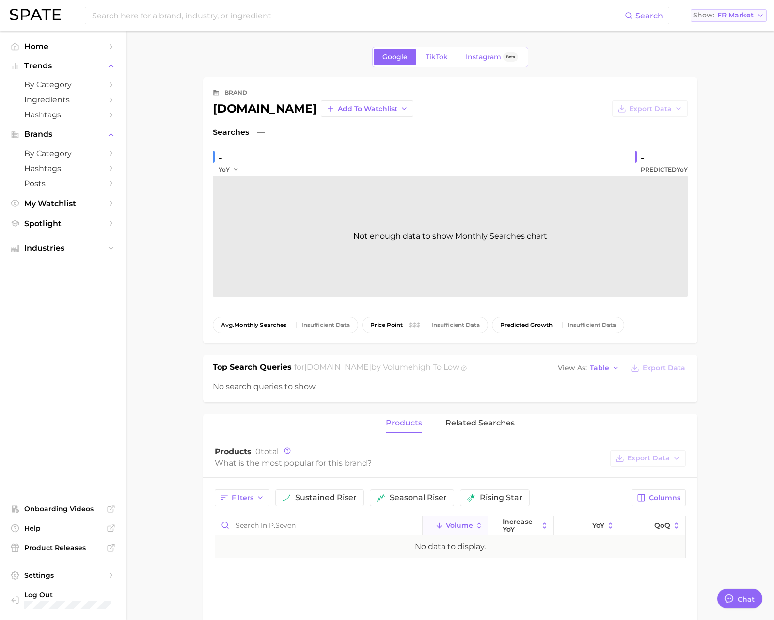
click at [712, 20] on button "Show FR Market" at bounding box center [729, 15] width 76 height 13
click at [712, 80] on span "[GEOGRAPHIC_DATA]" at bounding box center [724, 84] width 75 height 8
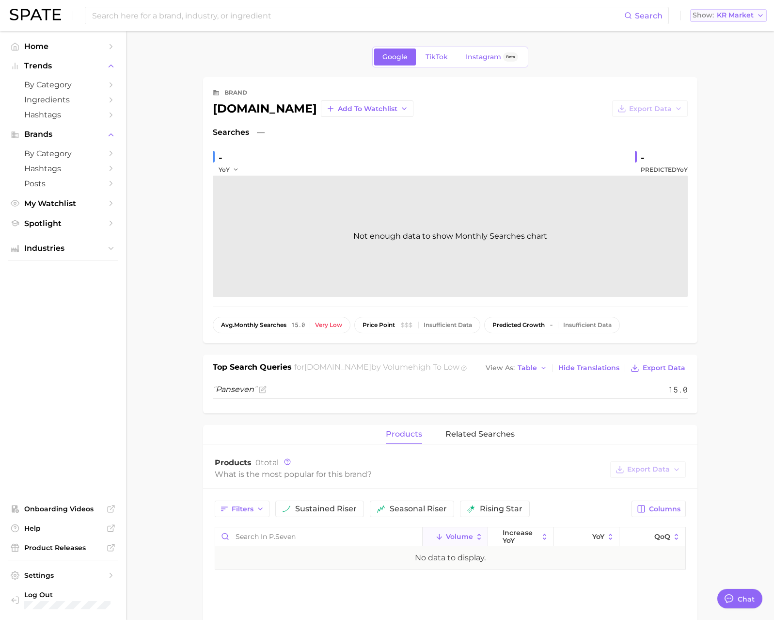
click at [712, 16] on span "KR Market" at bounding box center [735, 15] width 37 height 5
click at [702, 100] on span "[GEOGRAPHIC_DATA]" at bounding box center [724, 101] width 75 height 8
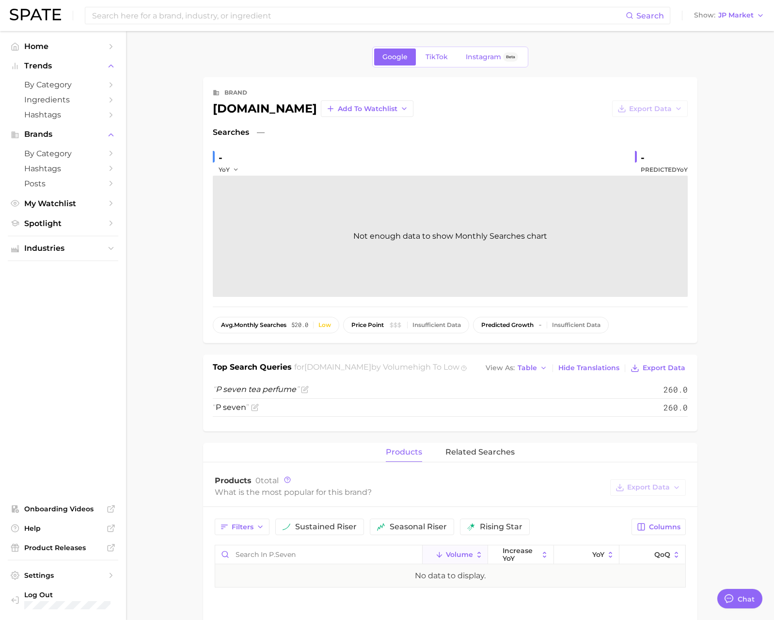
drag, startPoint x: 731, startPoint y: 17, endPoint x: 731, endPoint y: 22, distance: 4.9
click at [712, 18] on span "JP Market" at bounding box center [735, 15] width 35 height 5
click at [704, 117] on span "Global" at bounding box center [698, 118] width 22 height 8
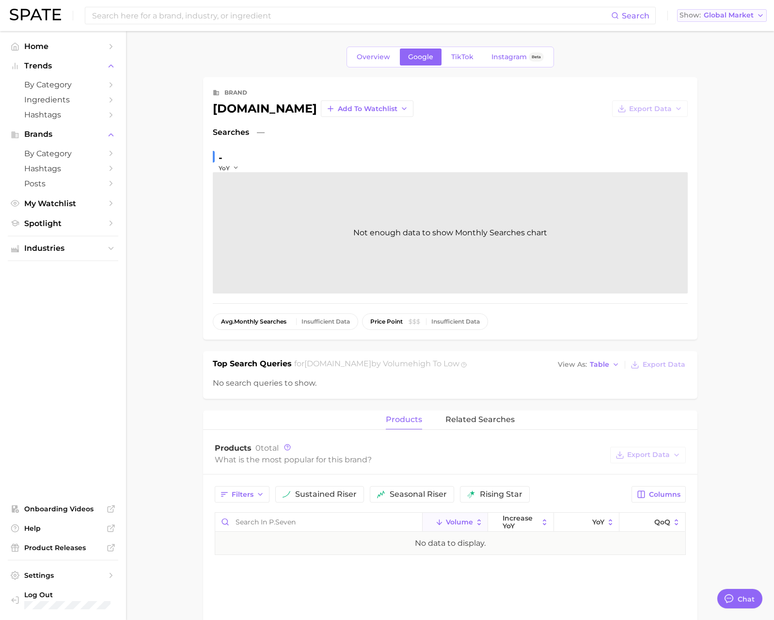
click at [712, 16] on span "Global Market" at bounding box center [729, 15] width 50 height 5
click at [705, 101] on button "[GEOGRAPHIC_DATA]" at bounding box center [722, 101] width 90 height 17
